Goal: Task Accomplishment & Management: Manage account settings

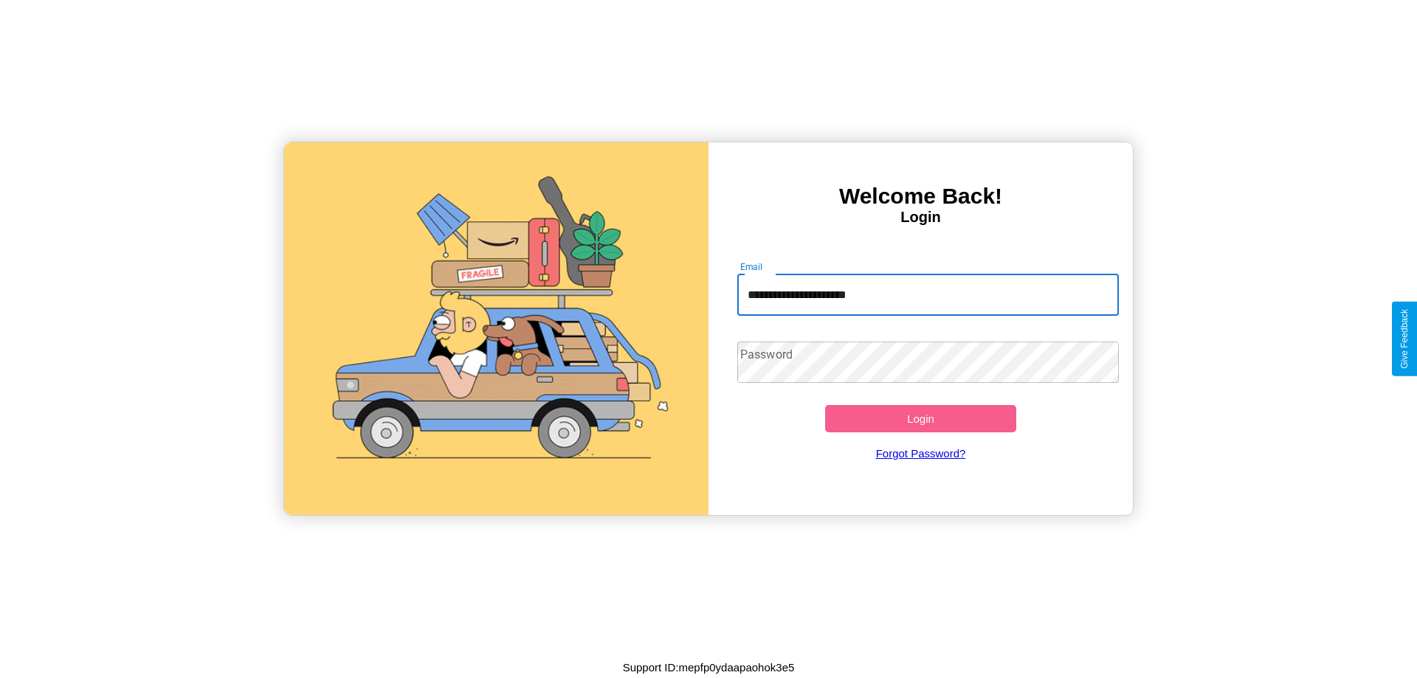
type input "**********"
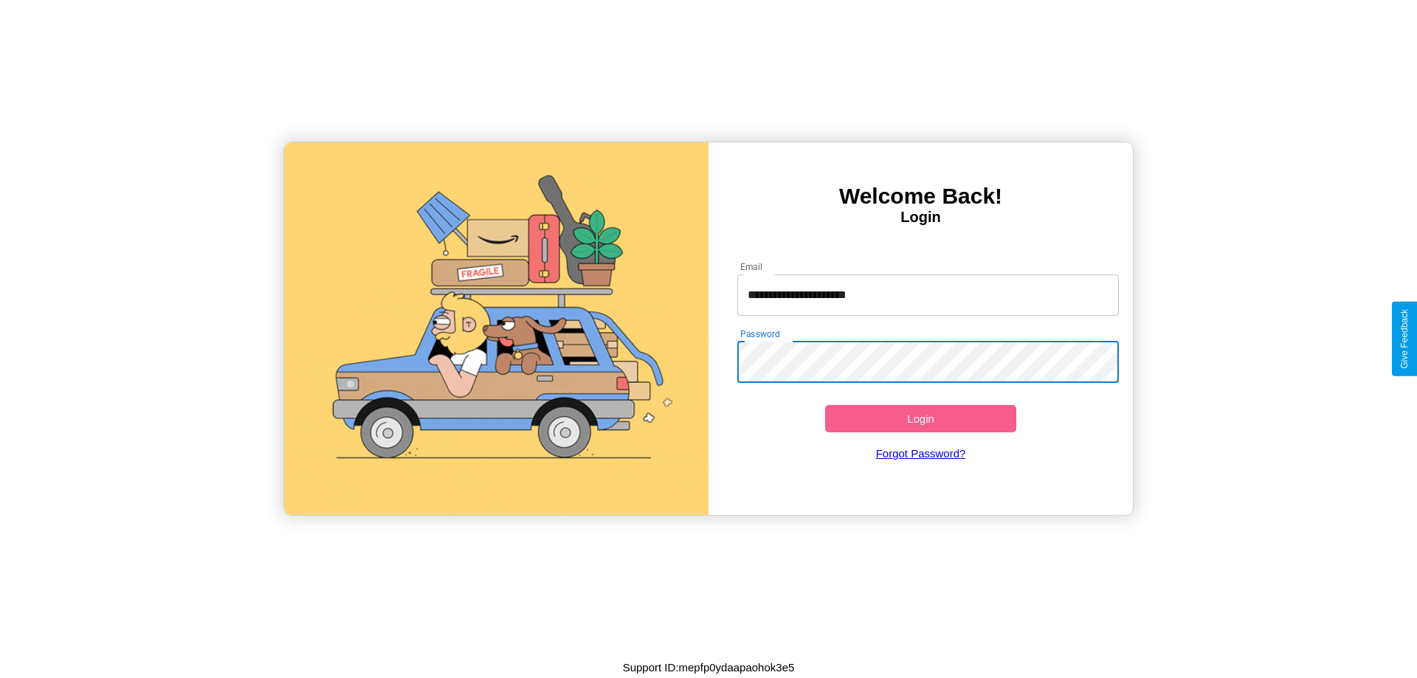
click at [921, 419] on button "Login" at bounding box center [920, 418] width 191 height 27
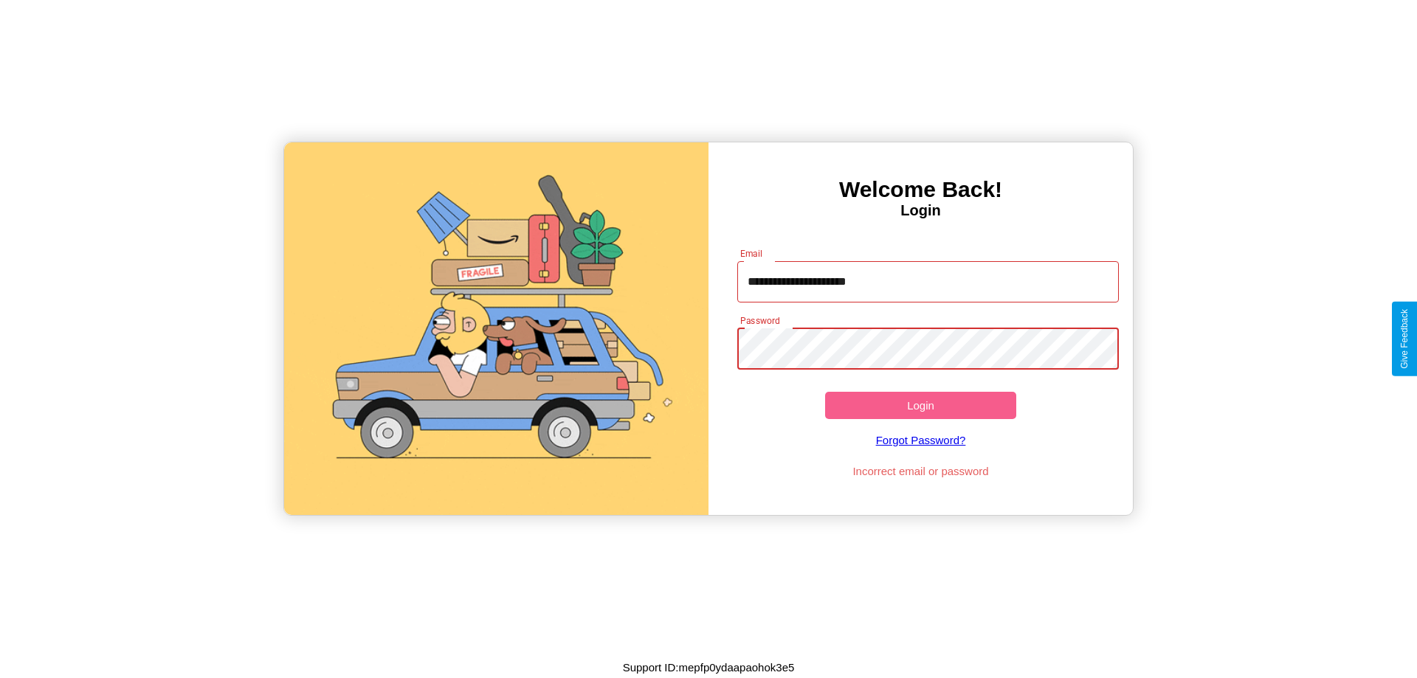
click at [921, 405] on button "Login" at bounding box center [920, 405] width 191 height 27
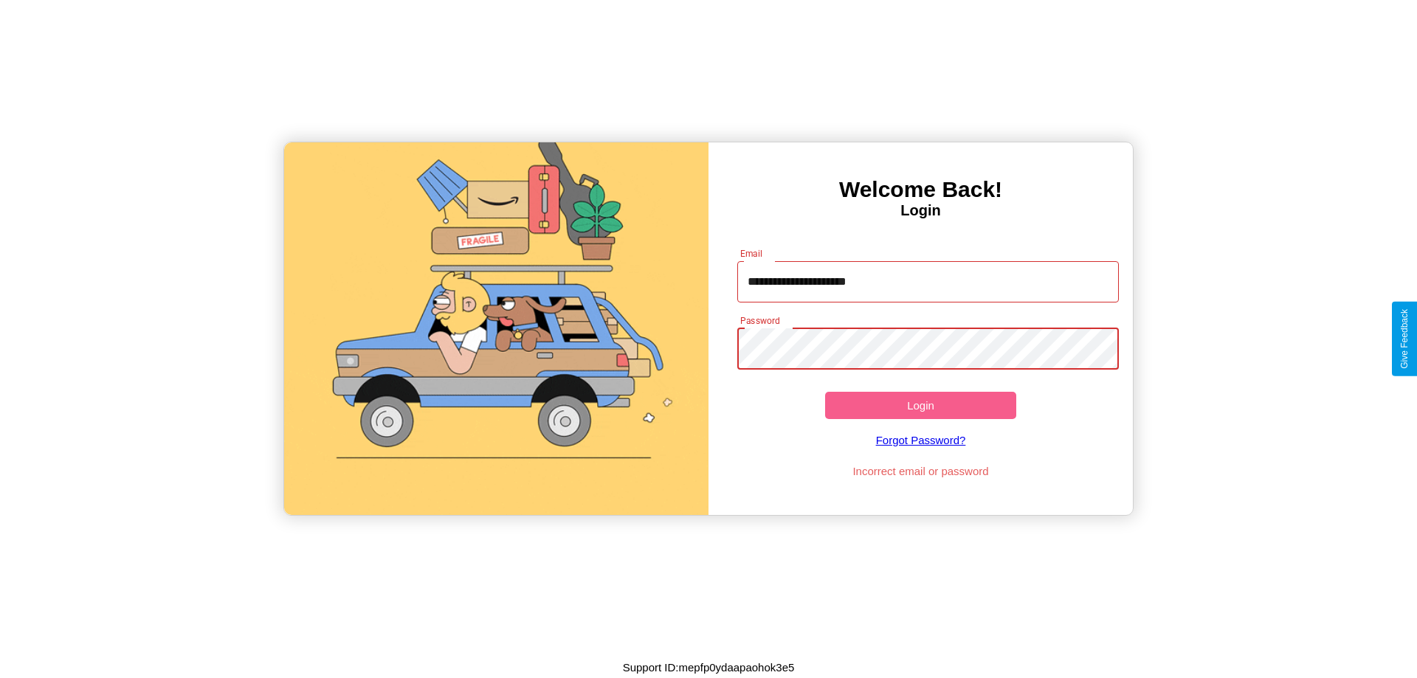
click at [921, 405] on button "Login" at bounding box center [920, 405] width 191 height 27
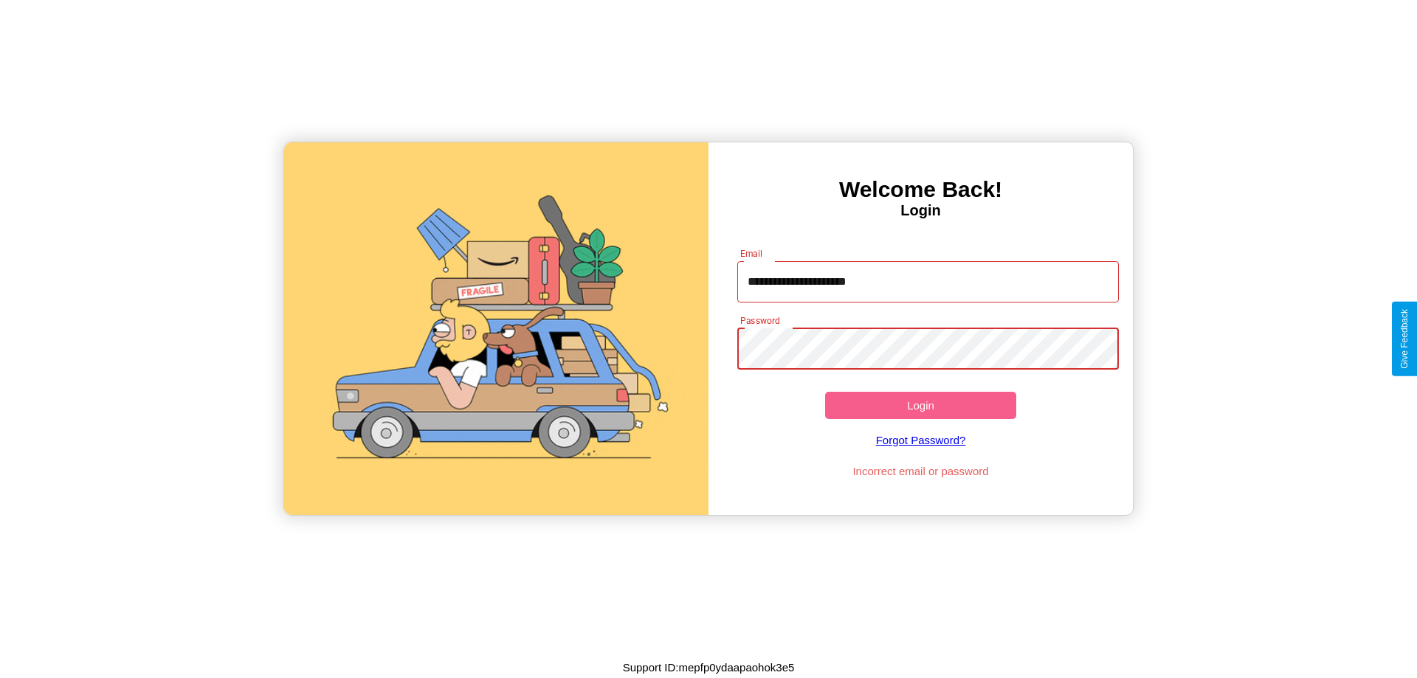
click at [921, 405] on button "Login" at bounding box center [920, 405] width 191 height 27
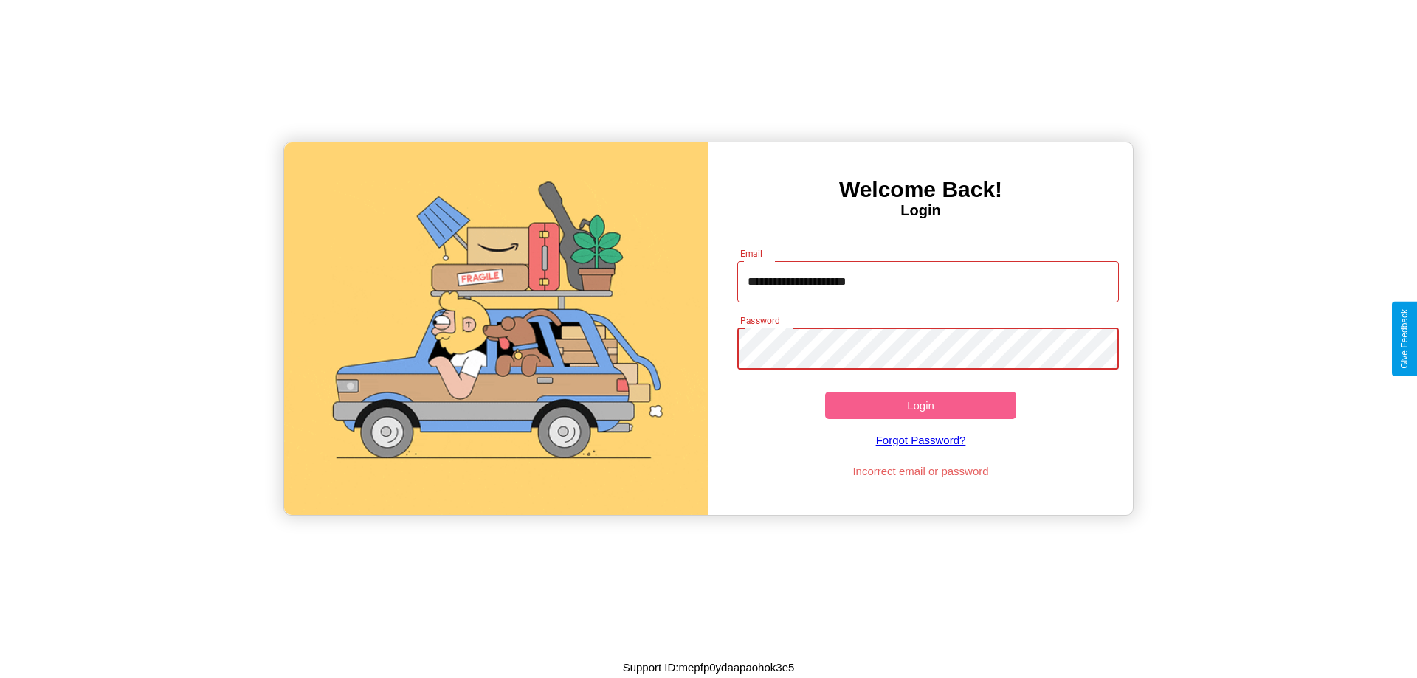
click at [921, 405] on button "Login" at bounding box center [920, 405] width 191 height 27
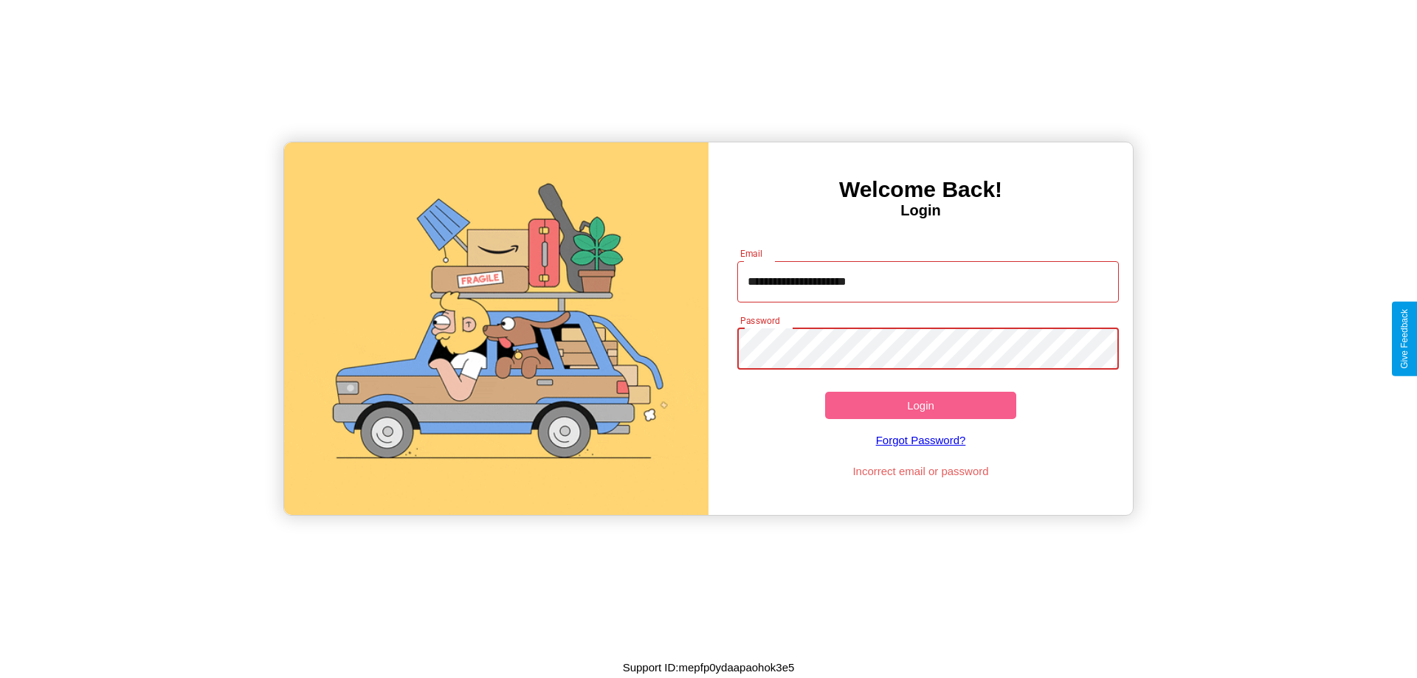
click at [921, 405] on button "Login" at bounding box center [920, 405] width 191 height 27
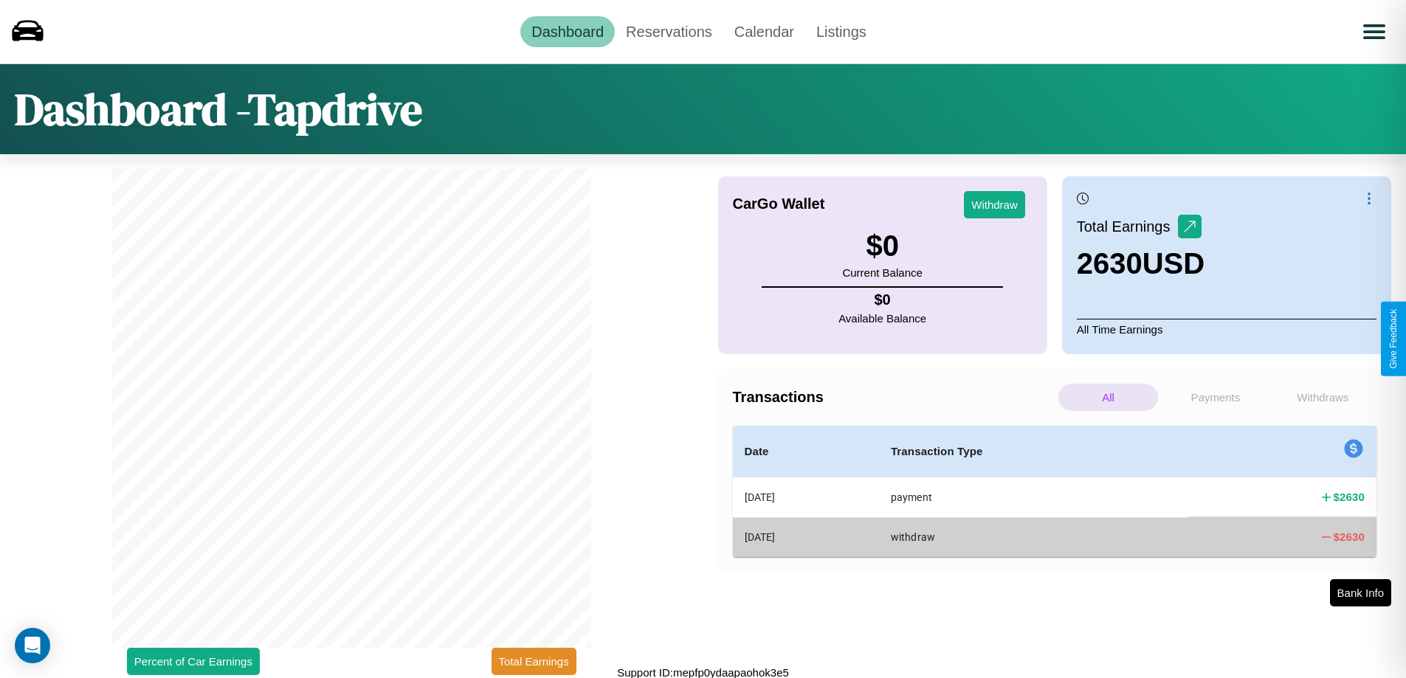
scroll to position [4, 0]
